Goal: Use online tool/utility: Use online tool/utility

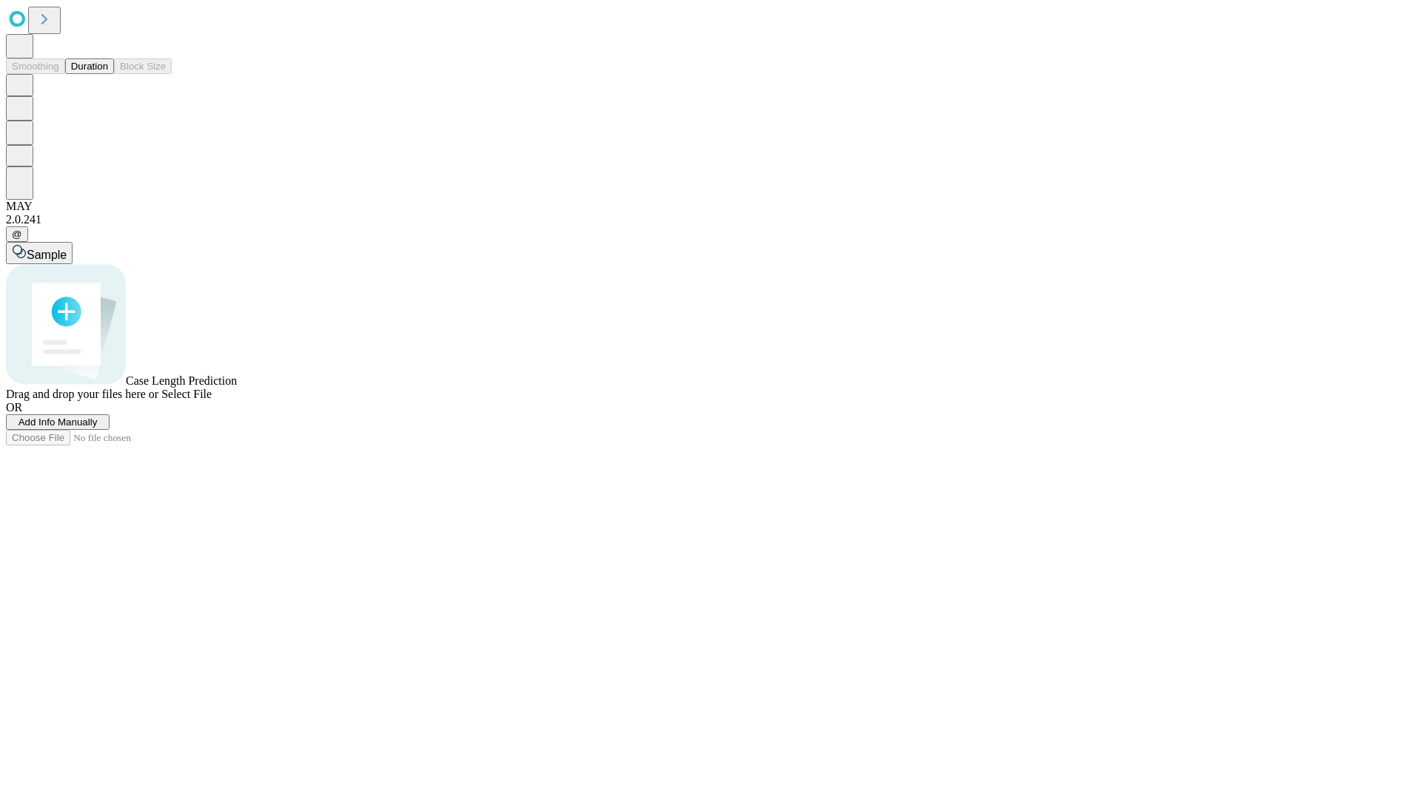
click at [108, 74] on button "Duration" at bounding box center [89, 66] width 49 height 16
click at [212, 400] on span "Select File" at bounding box center [186, 394] width 50 height 13
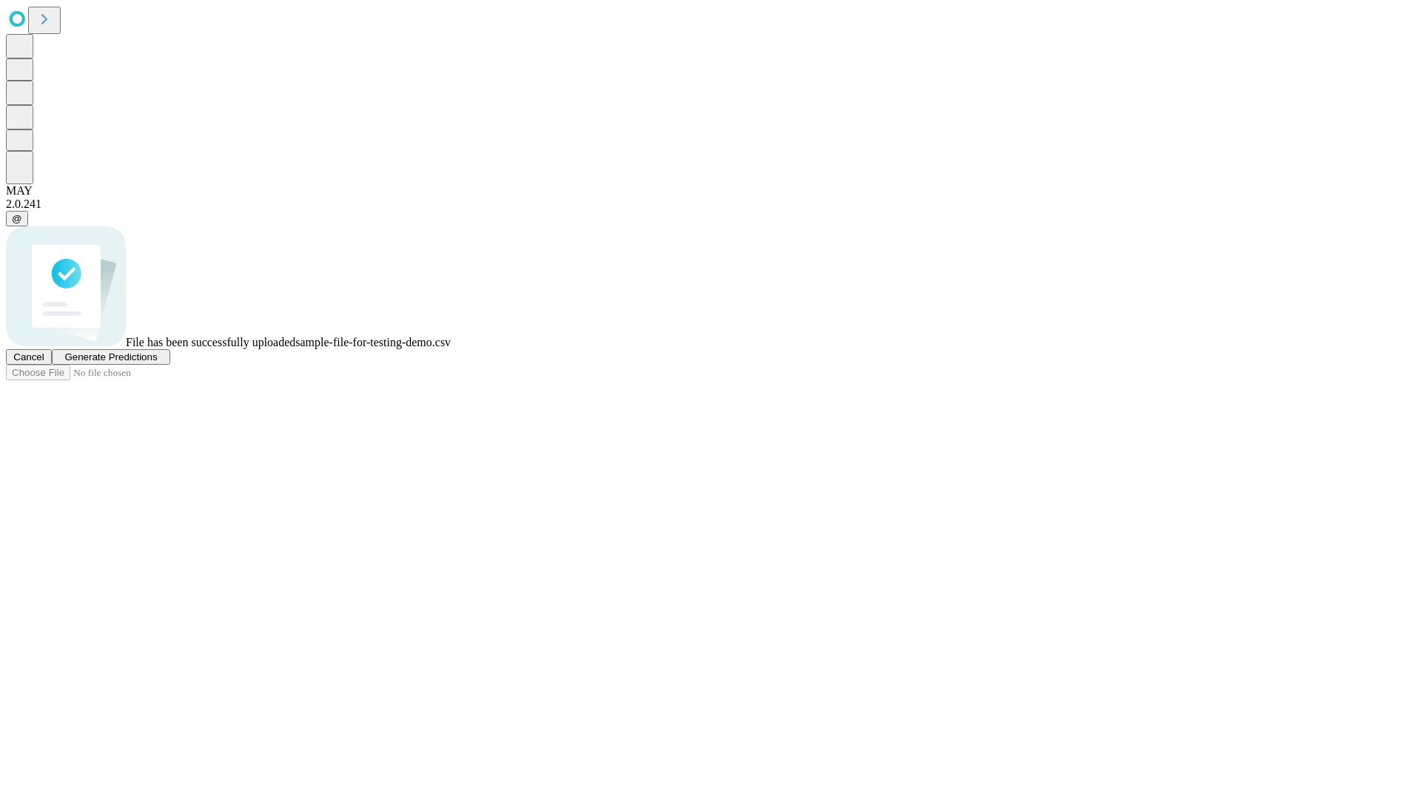
click at [157, 363] on span "Generate Predictions" at bounding box center [110, 357] width 93 height 11
